Goal: Task Accomplishment & Management: Manage account settings

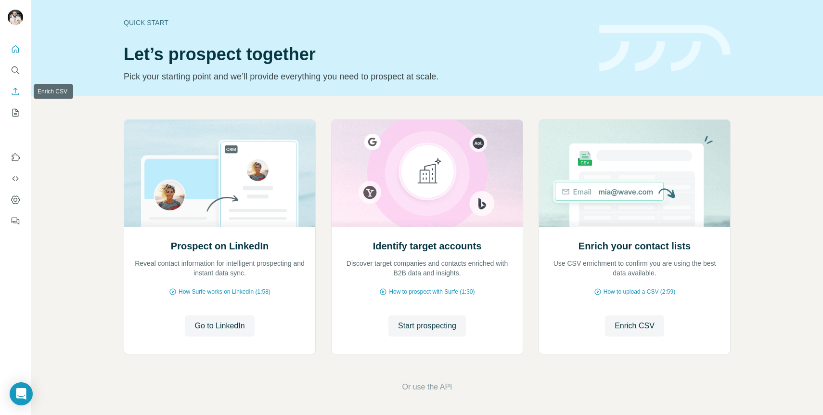
click at [18, 90] on icon "Enrich CSV" at bounding box center [16, 92] width 10 height 10
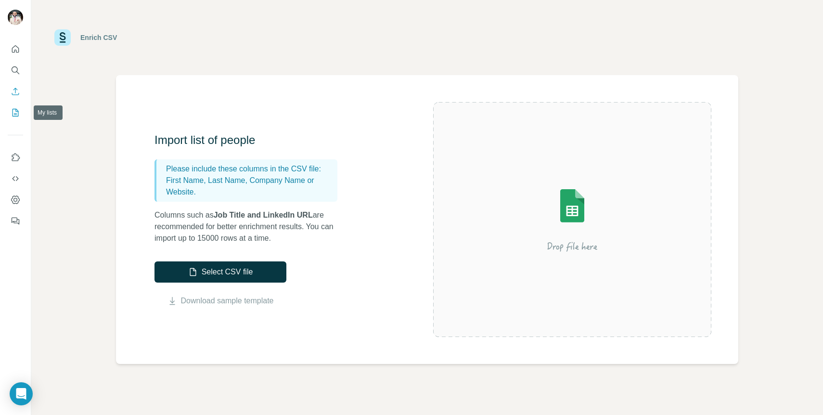
click at [13, 113] on icon "My lists" at bounding box center [16, 113] width 6 height 8
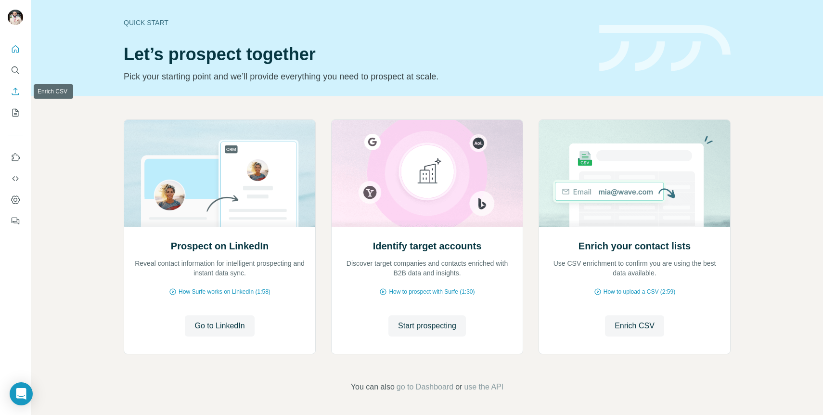
click at [14, 90] on icon "Enrich CSV" at bounding box center [16, 92] width 10 height 10
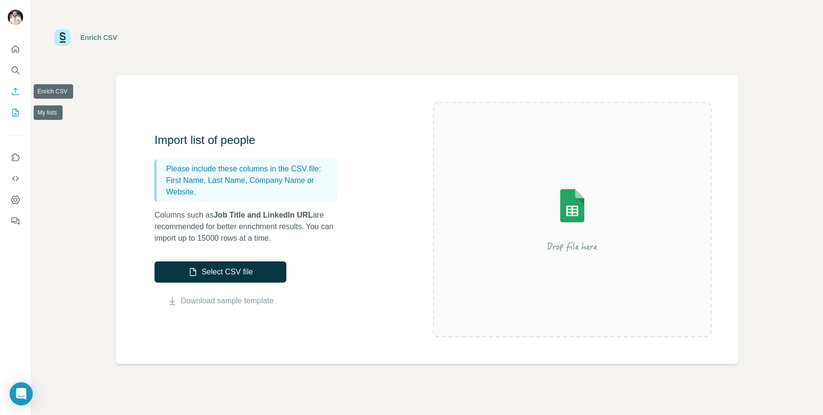
click at [11, 110] on icon "My lists" at bounding box center [16, 113] width 10 height 10
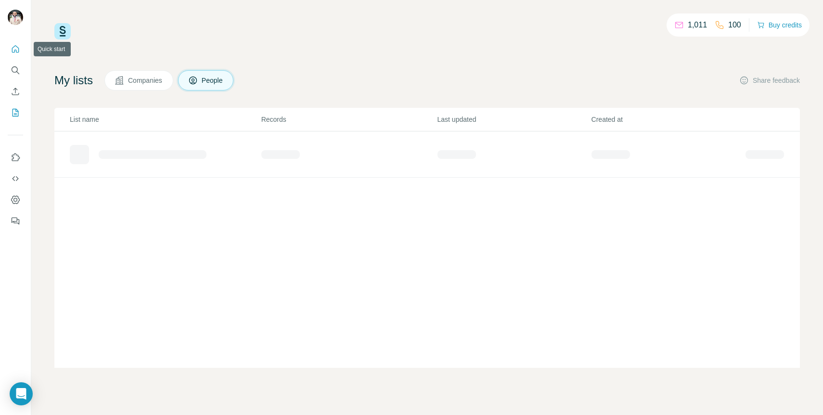
click at [18, 54] on button "Quick start" at bounding box center [15, 48] width 15 height 17
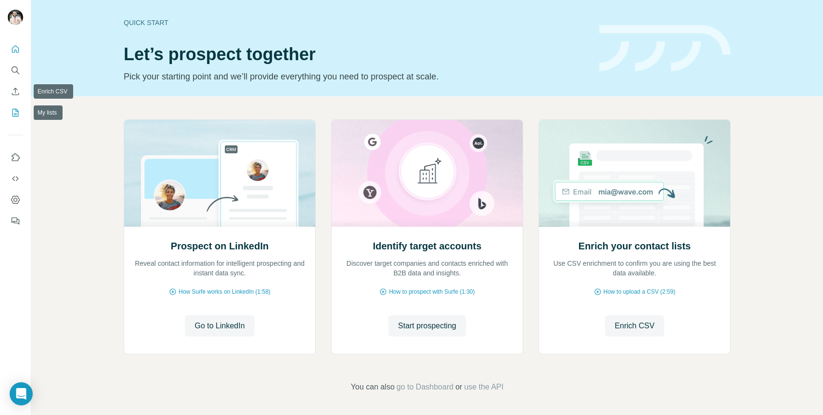
click at [17, 108] on icon "My lists" at bounding box center [16, 113] width 10 height 10
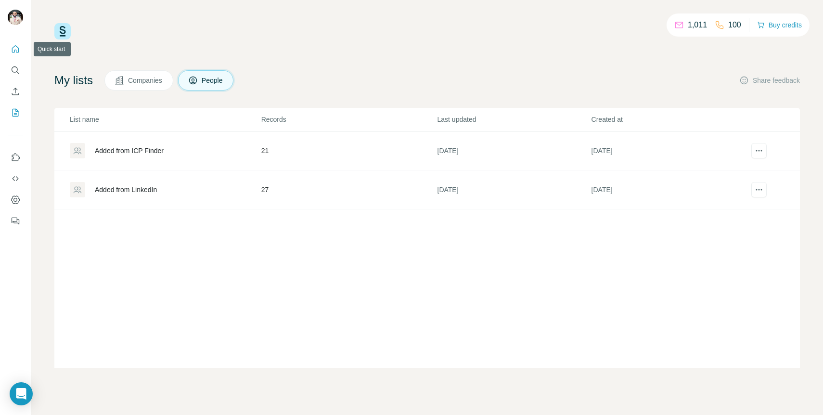
click at [16, 54] on button "Quick start" at bounding box center [15, 48] width 15 height 17
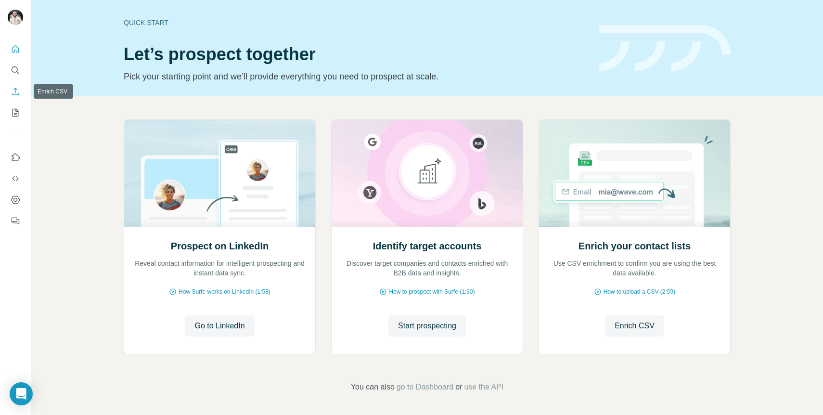
click at [18, 94] on icon "Enrich CSV" at bounding box center [15, 91] width 7 height 7
click at [13, 110] on icon "My lists" at bounding box center [16, 113] width 10 height 10
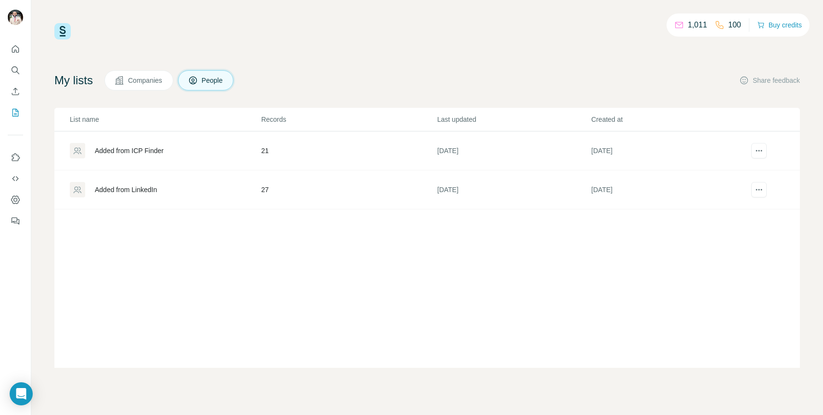
click at [159, 157] on div "Added from ICP Finder" at bounding box center [165, 150] width 191 height 15
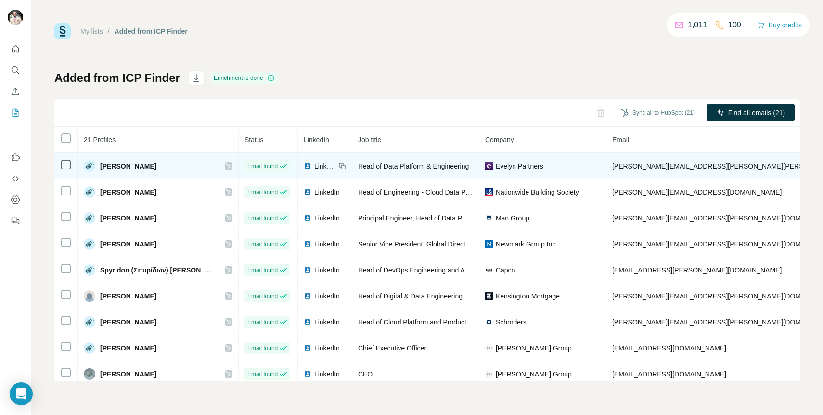
scroll to position [68, 0]
